Goal: Task Accomplishment & Management: Use online tool/utility

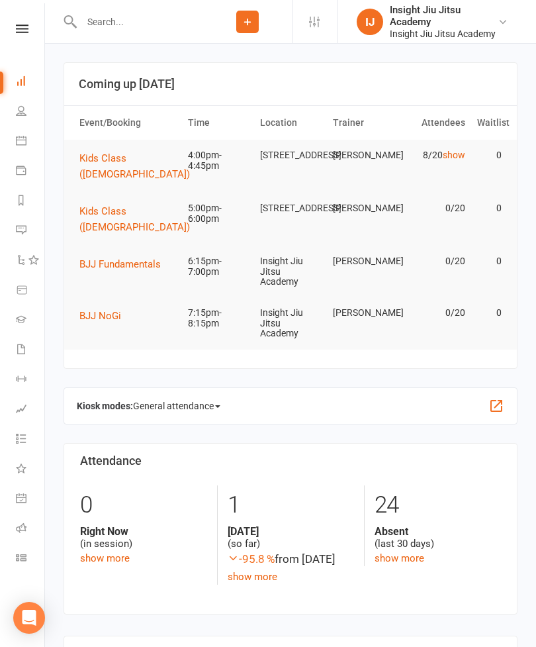
click at [113, 160] on span "Kids Class ([DEMOGRAPHIC_DATA])" at bounding box center [134, 166] width 111 height 28
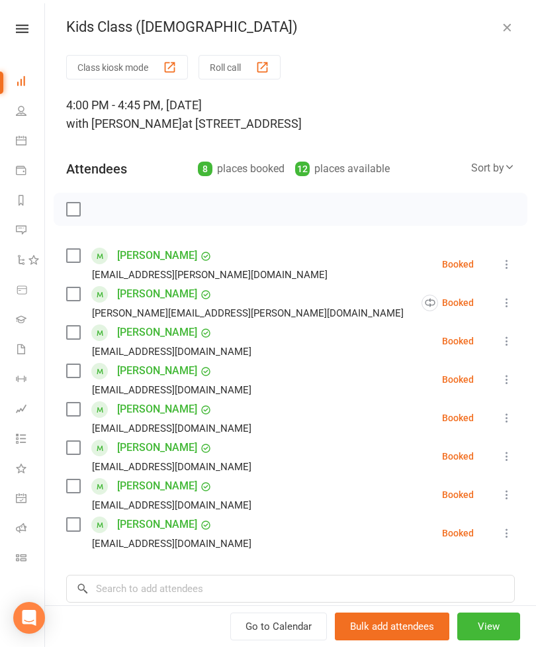
click at [104, 67] on button "Class kiosk mode" at bounding box center [127, 67] width 122 height 25
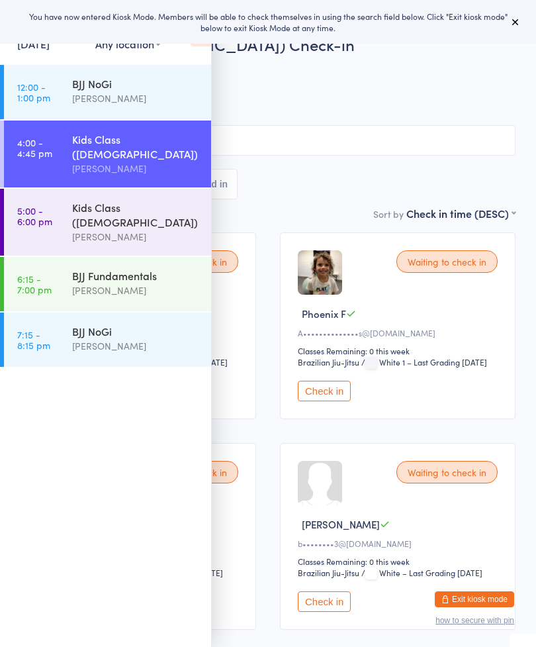
click at [521, 25] on button at bounding box center [516, 22] width 16 height 16
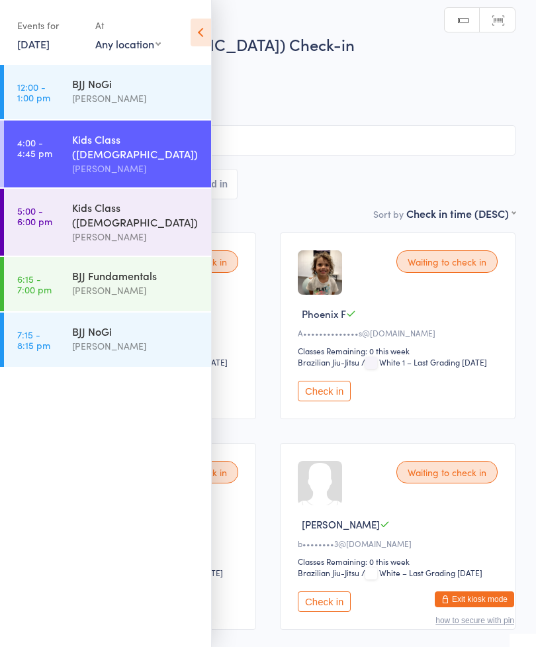
click at [201, 32] on icon at bounding box center [201, 33] width 21 height 28
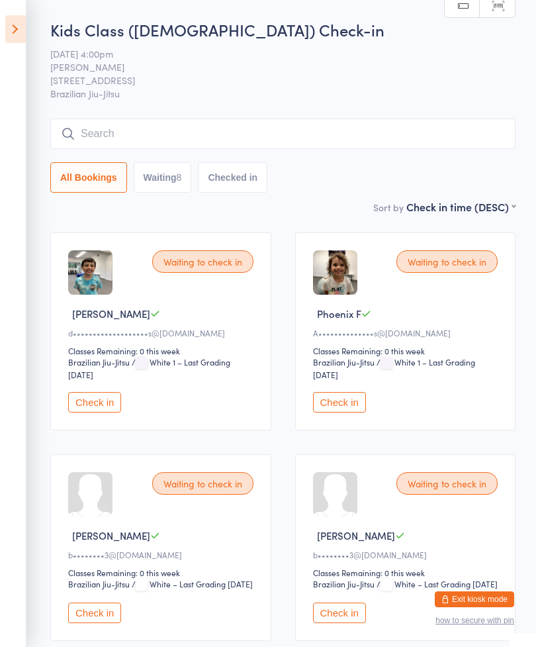
click at [295, 133] on input "search" at bounding box center [283, 134] width 466 height 30
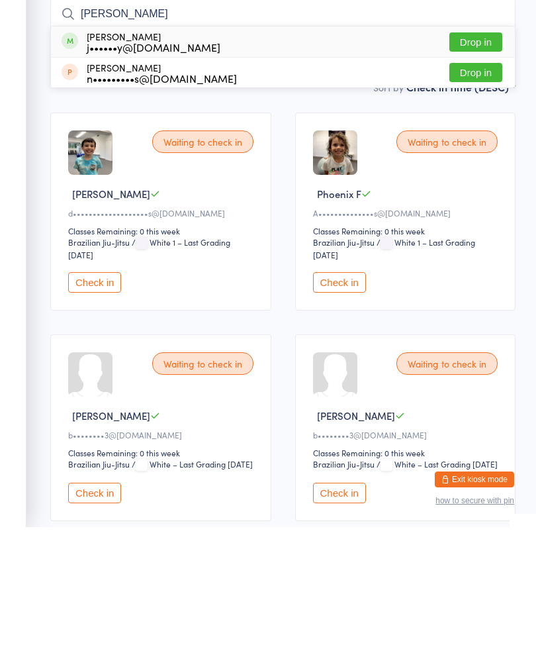
type input "Hugh"
click at [185, 146] on div "Hugh Helsby j••••••y@gmail.com Drop in" at bounding box center [283, 161] width 464 height 30
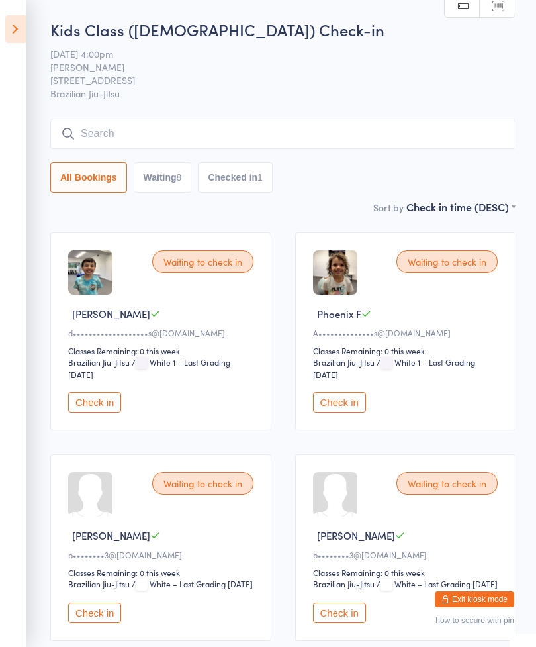
click at [100, 125] on input "search" at bounding box center [283, 134] width 466 height 30
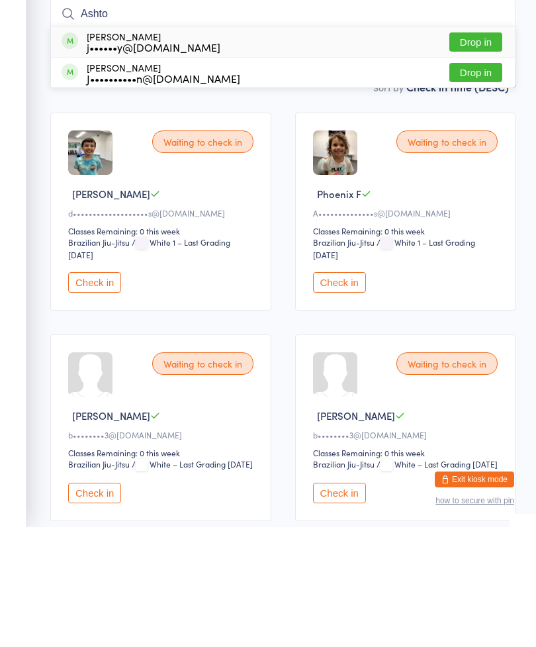
type input "Ashto"
click at [97, 146] on div "Ashton Helsby j••••••y@gmail.com Drop in" at bounding box center [283, 161] width 464 height 30
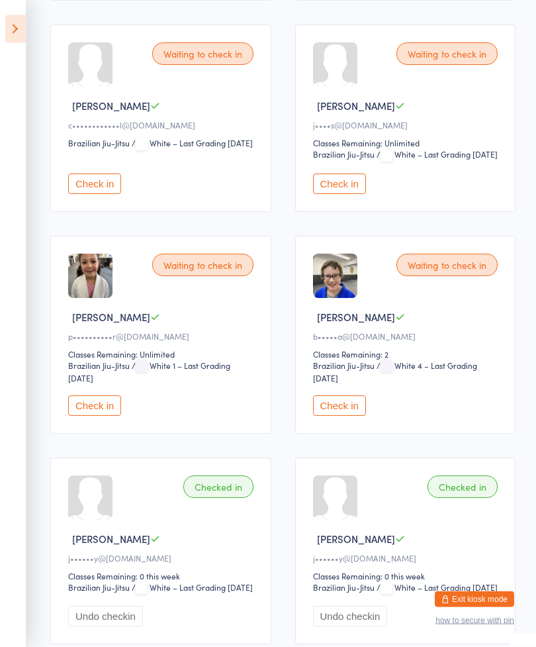
scroll to position [640, 0]
click at [348, 416] on button "Check in" at bounding box center [339, 405] width 53 height 21
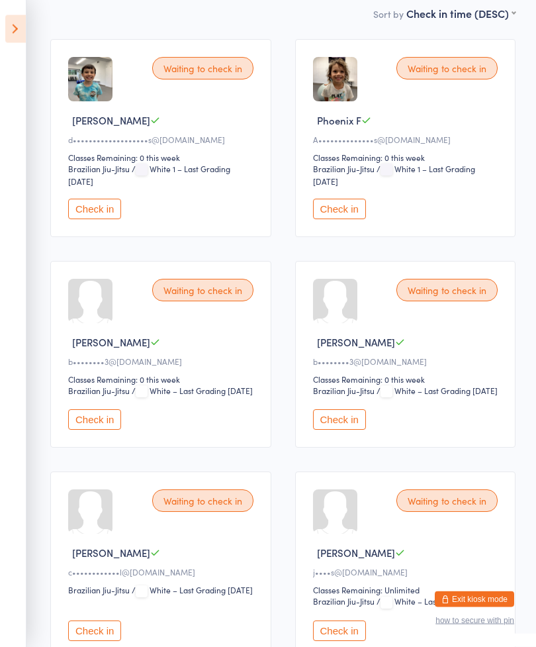
scroll to position [0, 0]
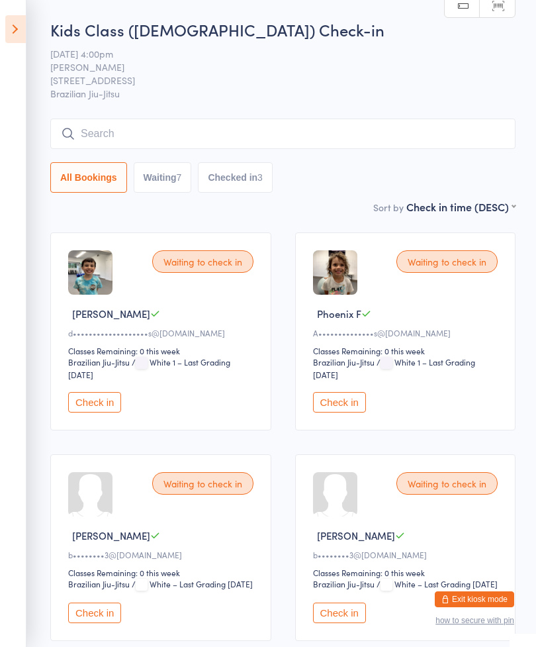
click at [95, 133] on input "search" at bounding box center [283, 134] width 466 height 30
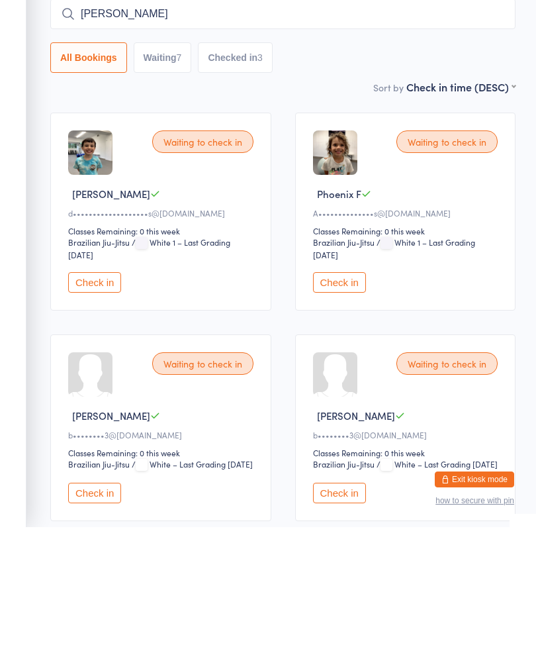
type input "Byron"
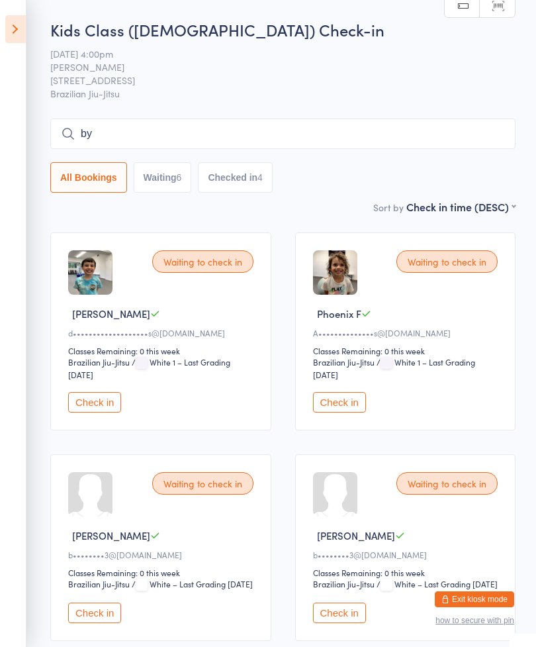
click at [435, 139] on input "by" at bounding box center [283, 134] width 466 height 30
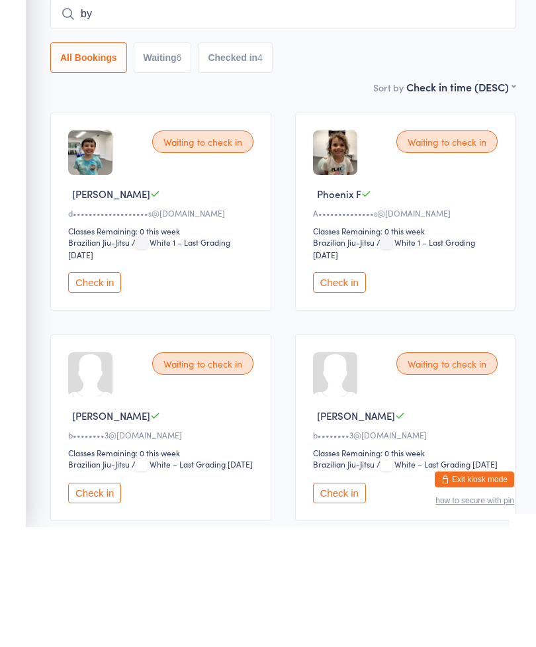
type input "b"
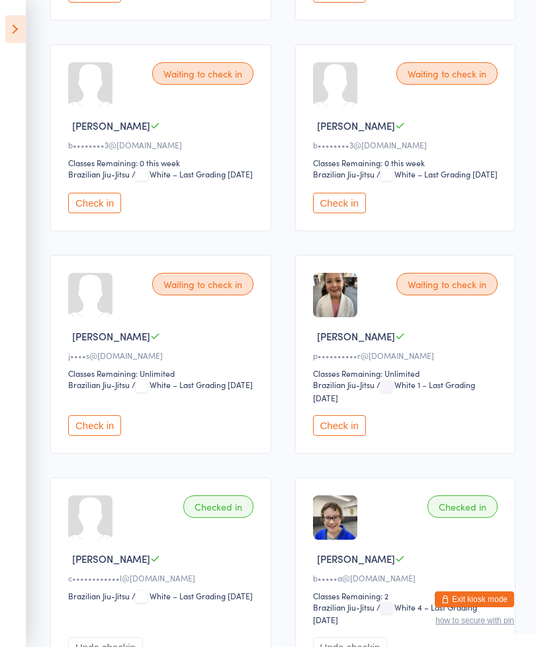
scroll to position [409, 0]
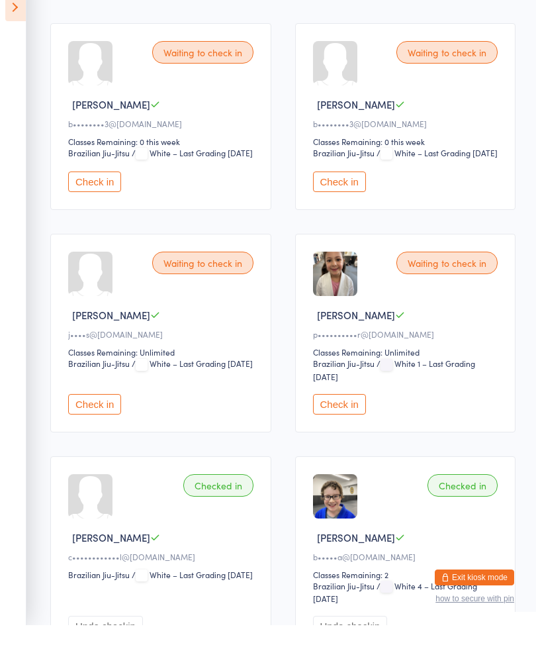
click at [81, 425] on button "Check in" at bounding box center [94, 426] width 53 height 21
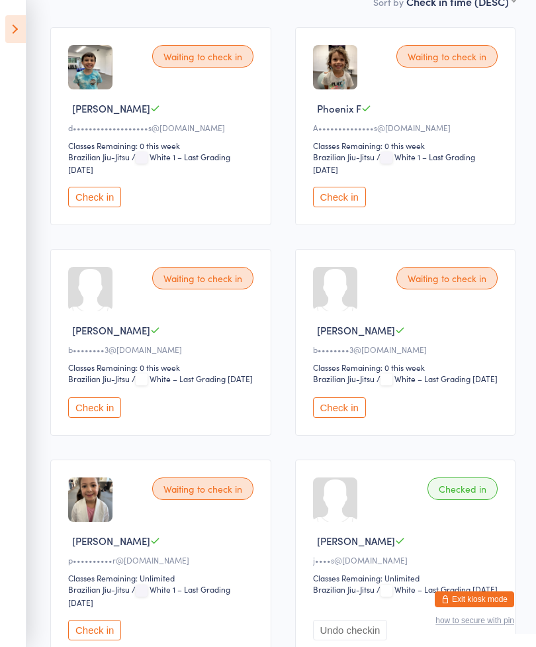
scroll to position [0, 0]
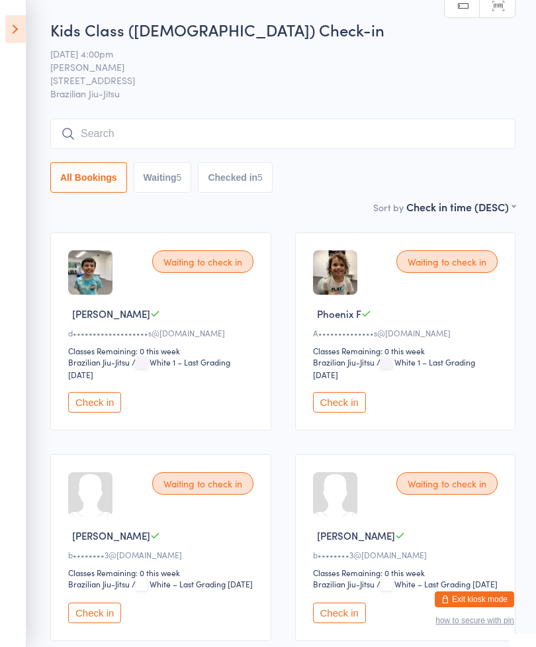
click at [296, 140] on input "search" at bounding box center [283, 134] width 466 height 30
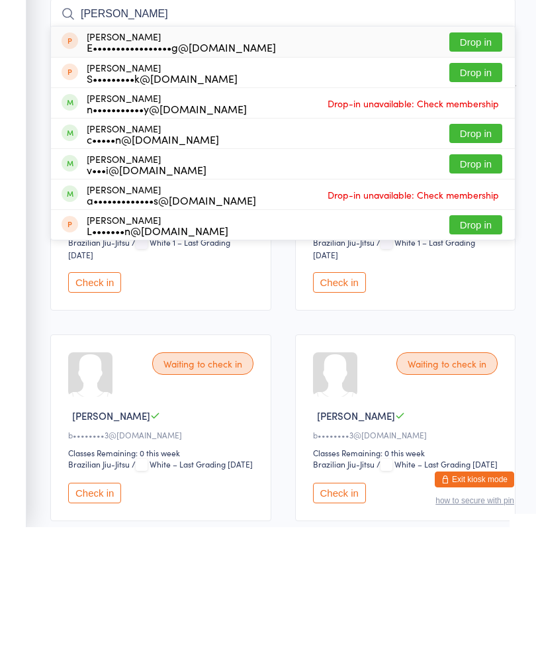
type input "Alex"
click at [474, 274] on button "Drop in" at bounding box center [476, 283] width 53 height 19
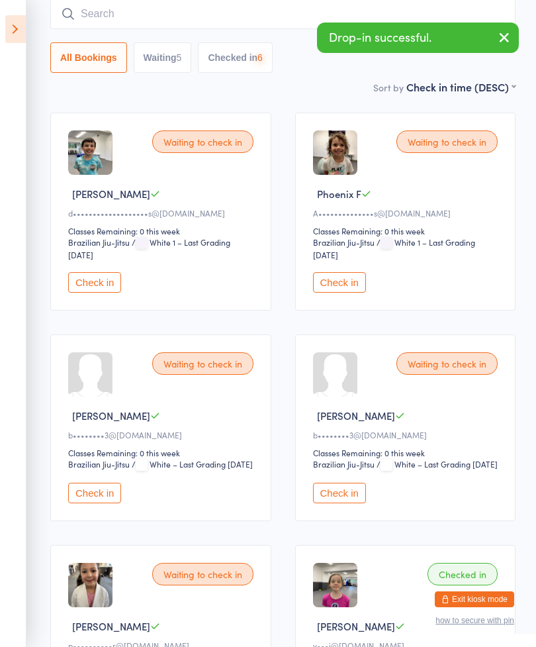
click at [180, 23] on input "search" at bounding box center [283, 14] width 466 height 30
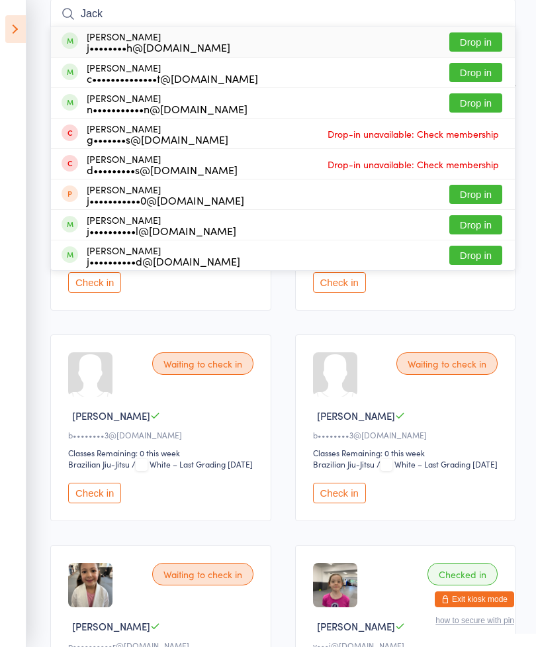
type input "Jack"
click at [484, 103] on button "Drop in" at bounding box center [476, 102] width 53 height 19
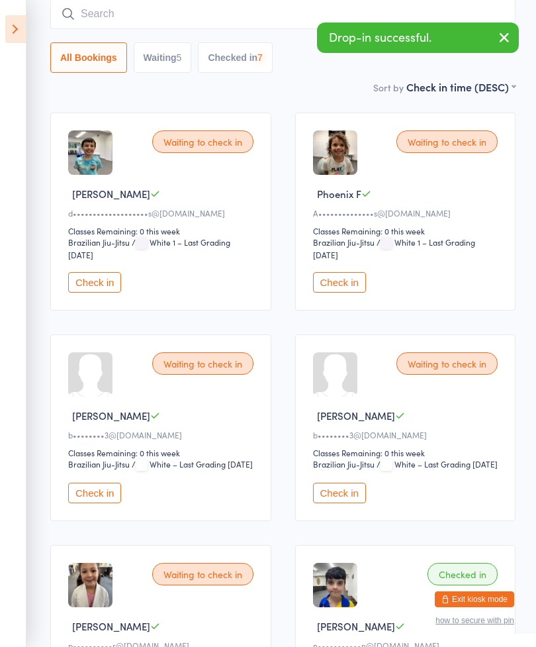
click at [315, 16] on input "search" at bounding box center [283, 14] width 466 height 30
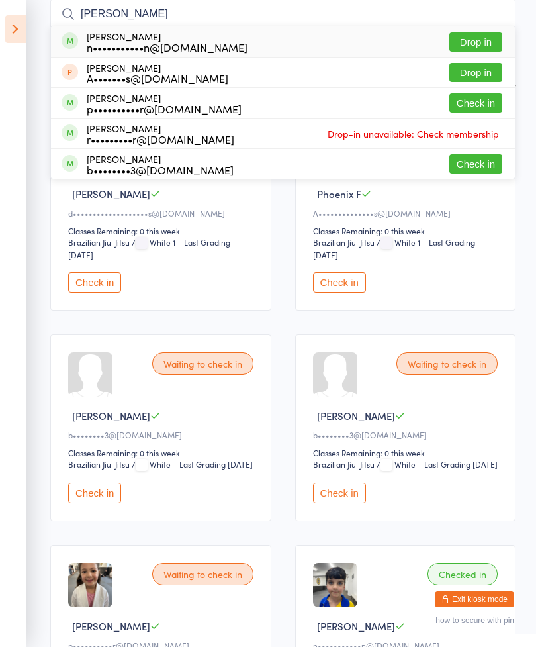
type input "Macie"
click at [480, 48] on button "Drop in" at bounding box center [476, 41] width 53 height 19
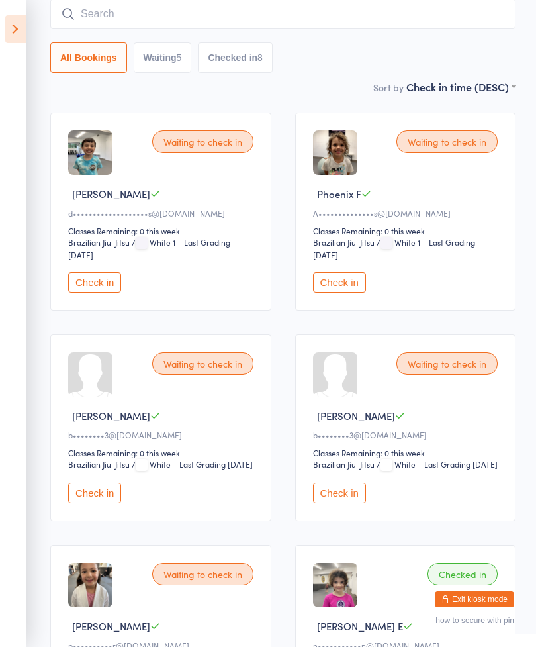
click at [338, 293] on button "Check in" at bounding box center [339, 282] width 53 height 21
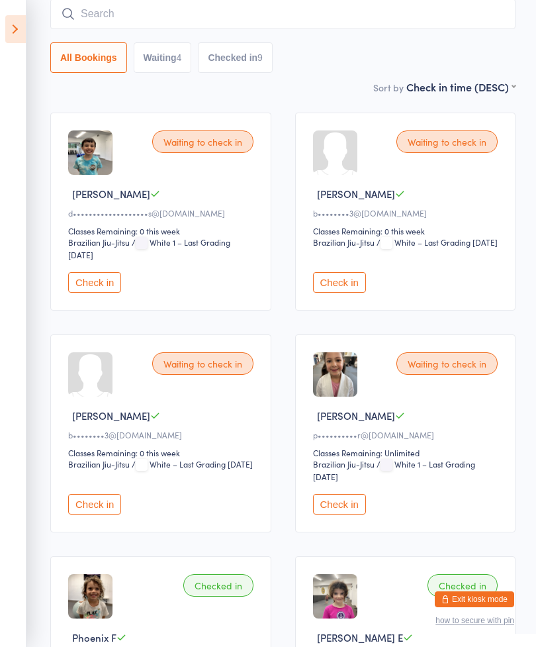
click at [96, 286] on button "Check in" at bounding box center [94, 282] width 53 height 21
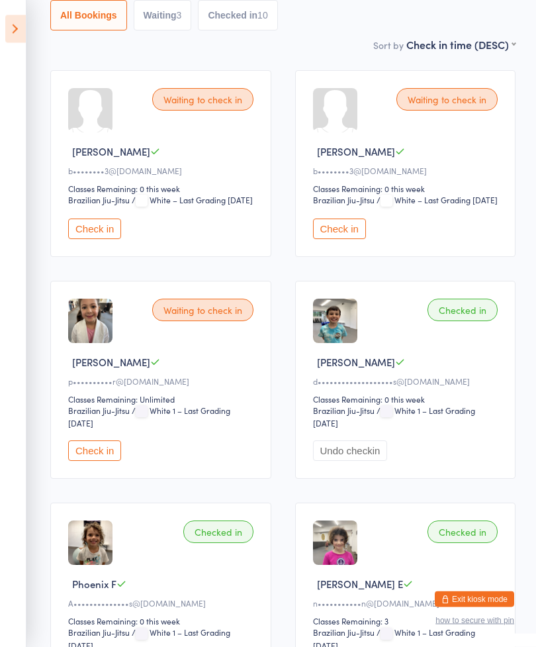
scroll to position [0, 0]
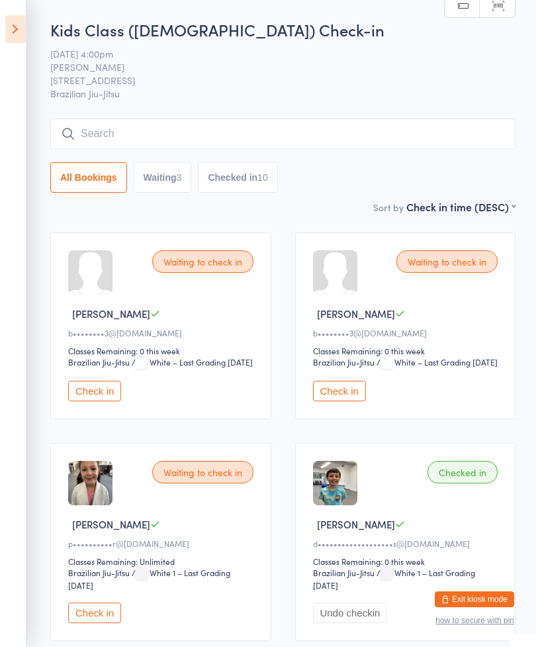
click at [199, 123] on input "search" at bounding box center [283, 134] width 466 height 30
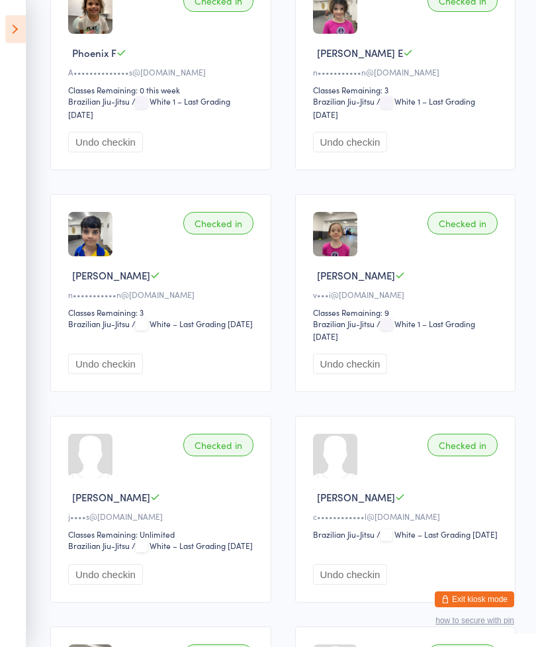
scroll to position [703, 0]
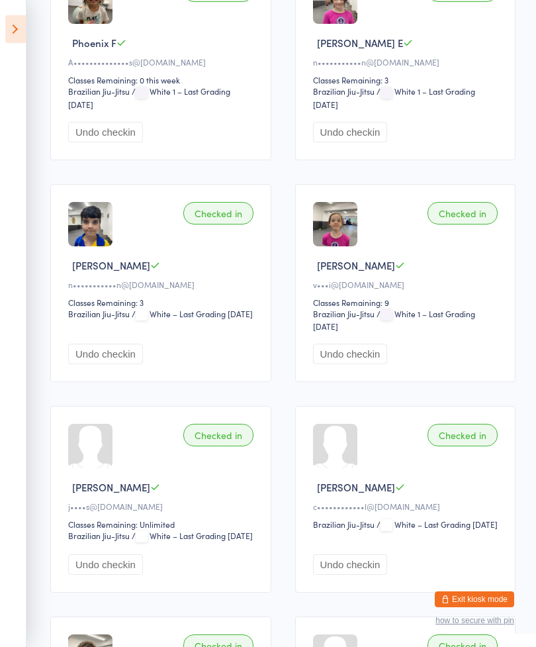
type input "Ja"
click at [112, 246] on img at bounding box center [90, 224] width 44 height 44
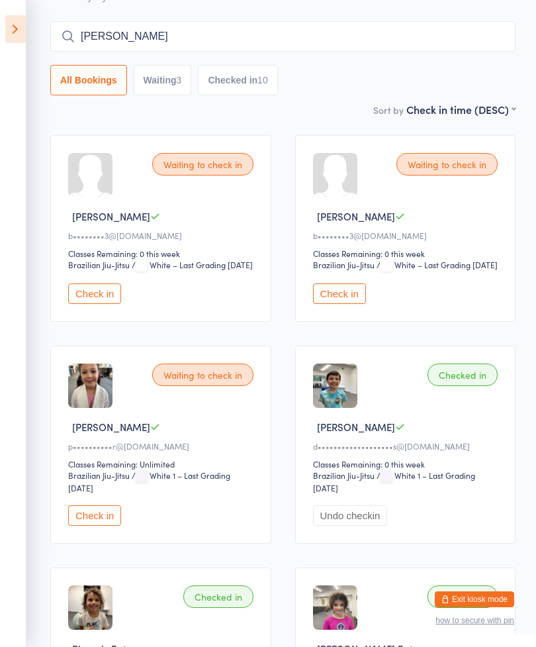
scroll to position [99, 0]
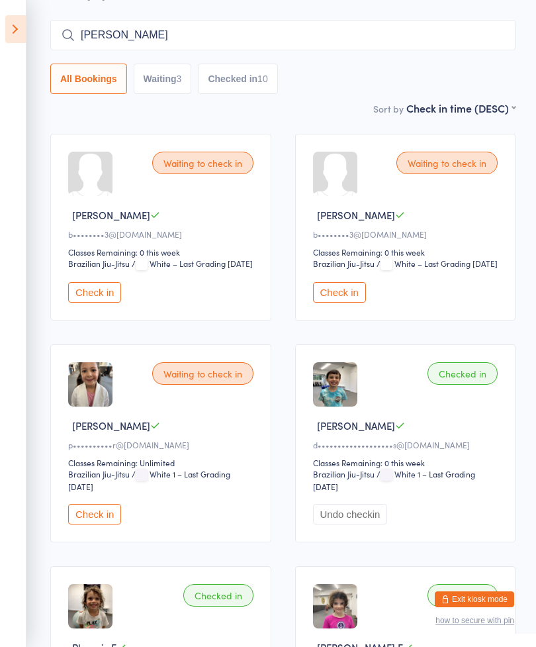
click at [106, 175] on div at bounding box center [90, 174] width 44 height 44
click at [187, 184] on div "Waiting to check in Andy K b••••••••3@gmail.com Classes Remaining: 0 this week …" at bounding box center [160, 227] width 221 height 187
click at [223, 174] on div "Waiting to check in" at bounding box center [202, 163] width 101 height 23
click at [116, 303] on button "Check in" at bounding box center [94, 292] width 53 height 21
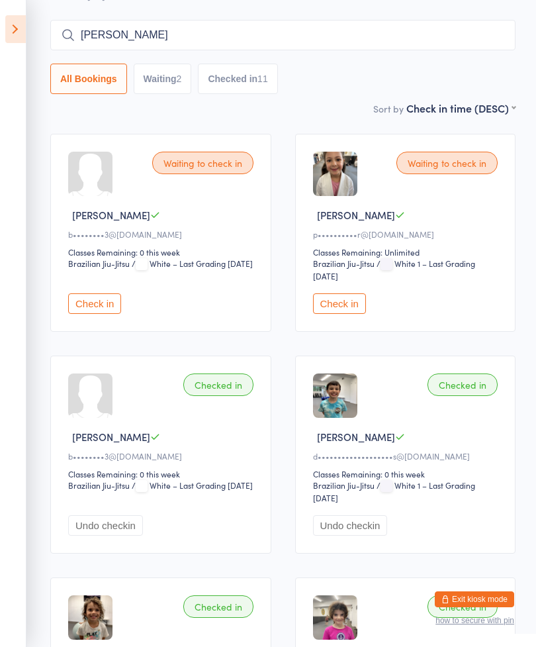
click at [95, 301] on button "Check in" at bounding box center [94, 303] width 53 height 21
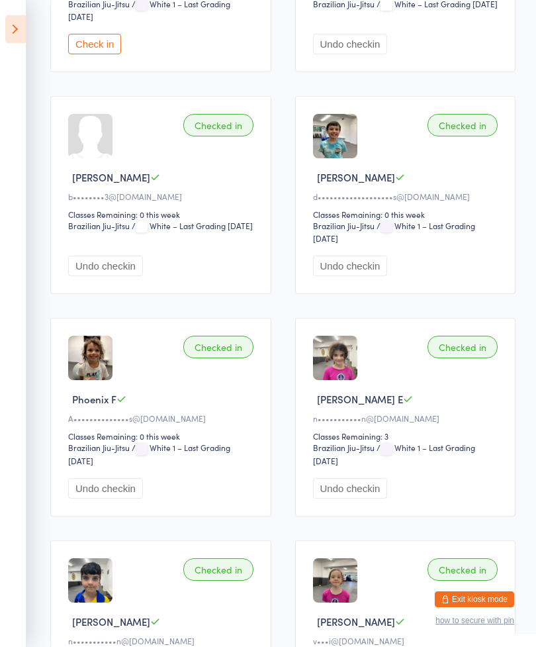
scroll to position [358, 0]
